Goal: Navigation & Orientation: Understand site structure

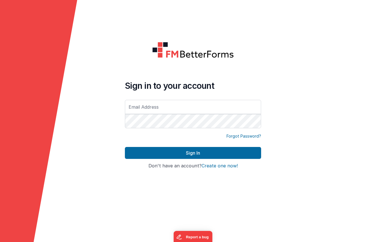
click at [102, 95] on form "Sign in to your account Forgot Password? Sign In Sign in with Google Don't have…" at bounding box center [193, 121] width 386 height 242
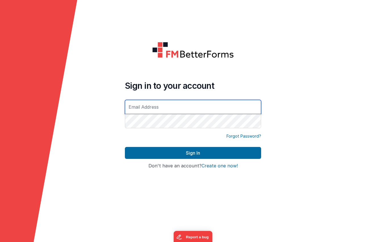
type input "[DOMAIN_NAME][EMAIL_ADDRESS][DOMAIN_NAME]"
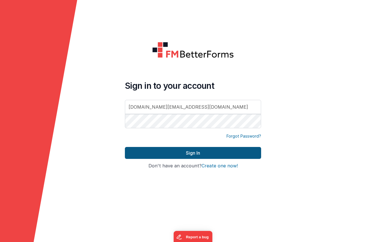
click at [191, 154] on button "Sign In" at bounding box center [193, 153] width 136 height 12
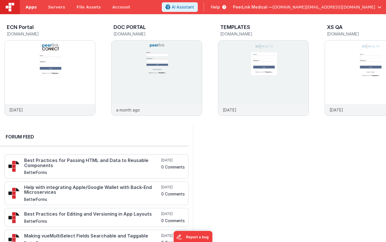
click at [30, 9] on span "Apps" at bounding box center [31, 7] width 11 height 6
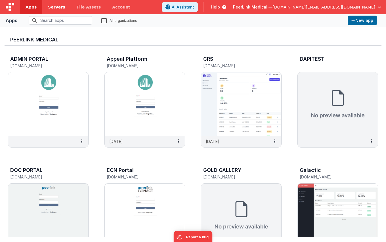
click at [54, 9] on span "Servers" at bounding box center [56, 7] width 17 height 6
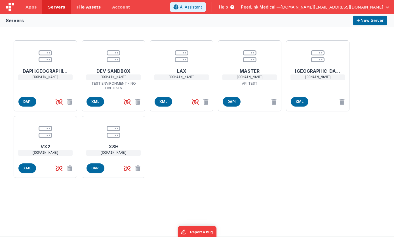
click at [82, 8] on span "File Assets" at bounding box center [89, 7] width 24 height 6
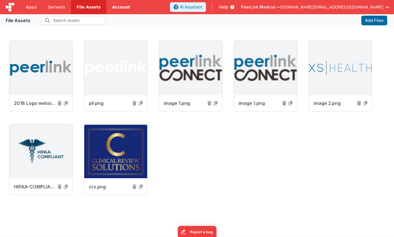
click at [114, 7] on link "Account" at bounding box center [121, 7] width 30 height 14
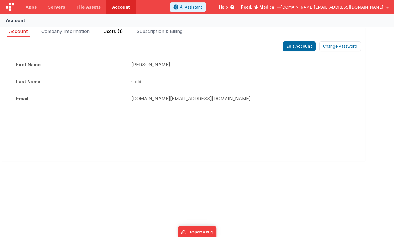
click at [114, 33] on span "Users (1)" at bounding box center [113, 31] width 20 height 6
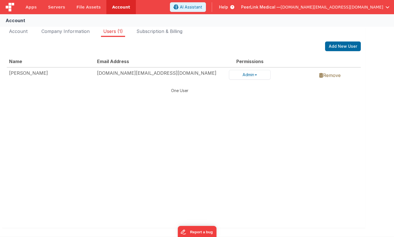
click at [385, 8] on button "PeerLink Medical — [DOMAIN_NAME][EMAIL_ADDRESS][DOMAIN_NAME]" at bounding box center [315, 7] width 149 height 6
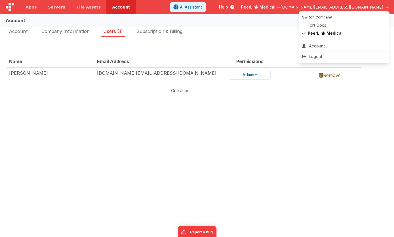
click at [170, 21] on button at bounding box center [197, 118] width 394 height 237
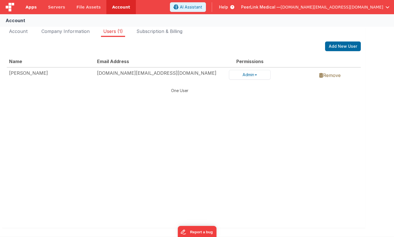
click at [34, 9] on span "Apps" at bounding box center [31, 7] width 11 height 6
